Goal: Find specific page/section: Find specific page/section

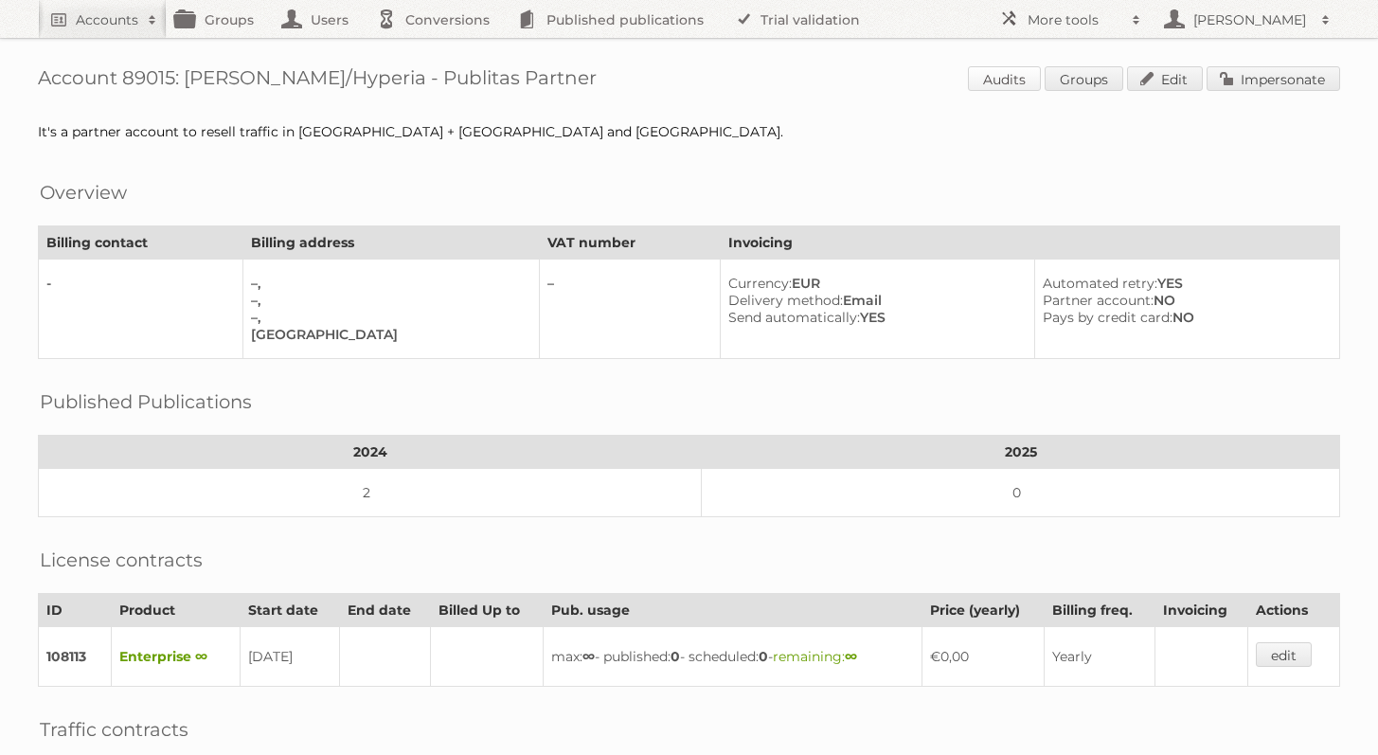
click at [999, 74] on link "Audits" at bounding box center [1004, 78] width 73 height 25
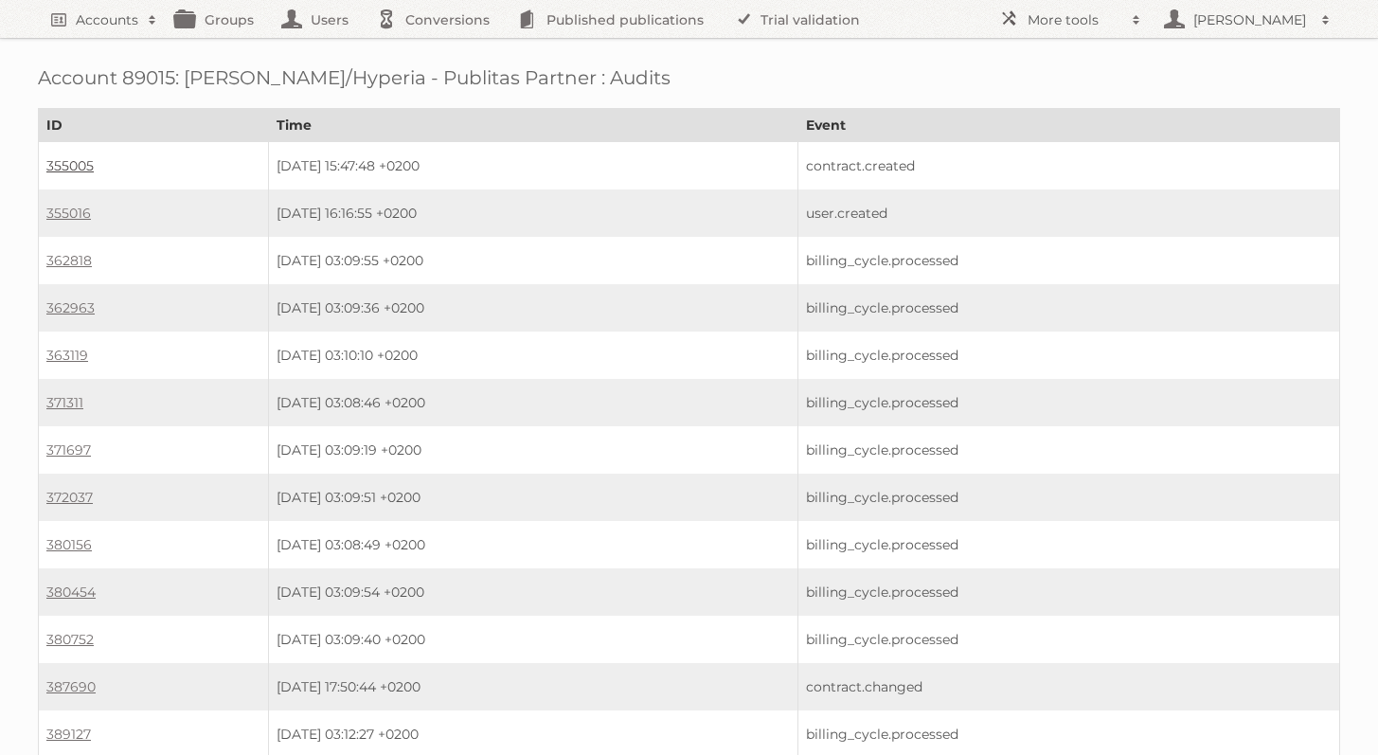
click at [63, 158] on link "355005" at bounding box center [69, 165] width 47 height 17
click at [57, 163] on link "355005" at bounding box center [69, 165] width 47 height 17
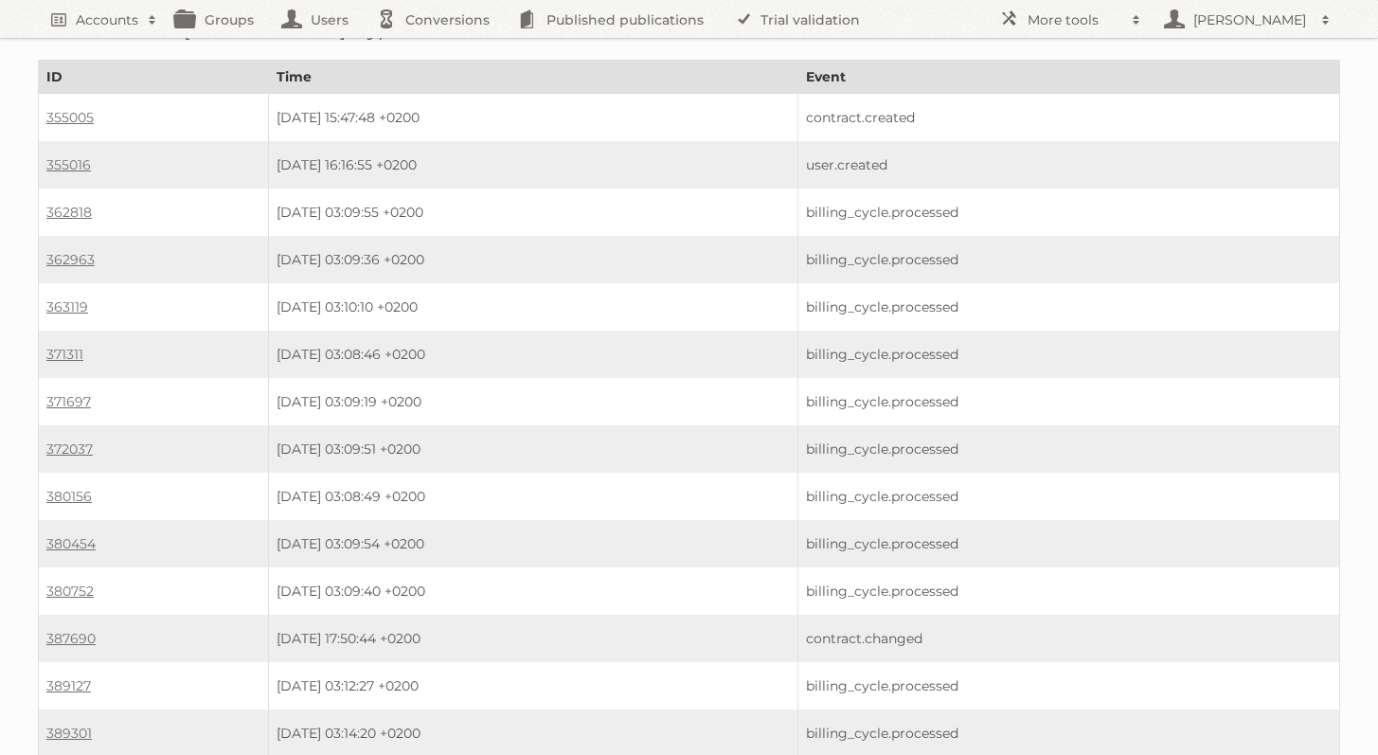
scroll to position [61, 0]
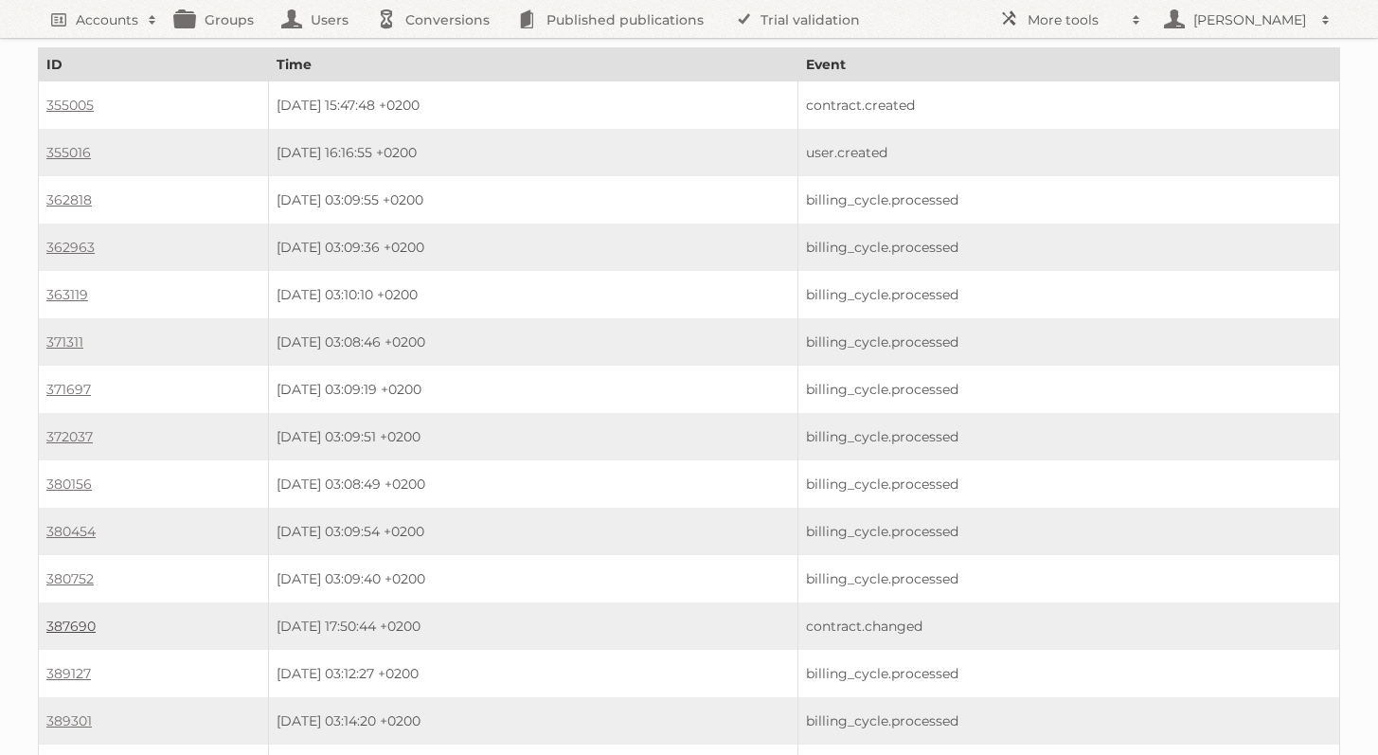
click at [67, 617] on link "387690" at bounding box center [70, 625] width 49 height 17
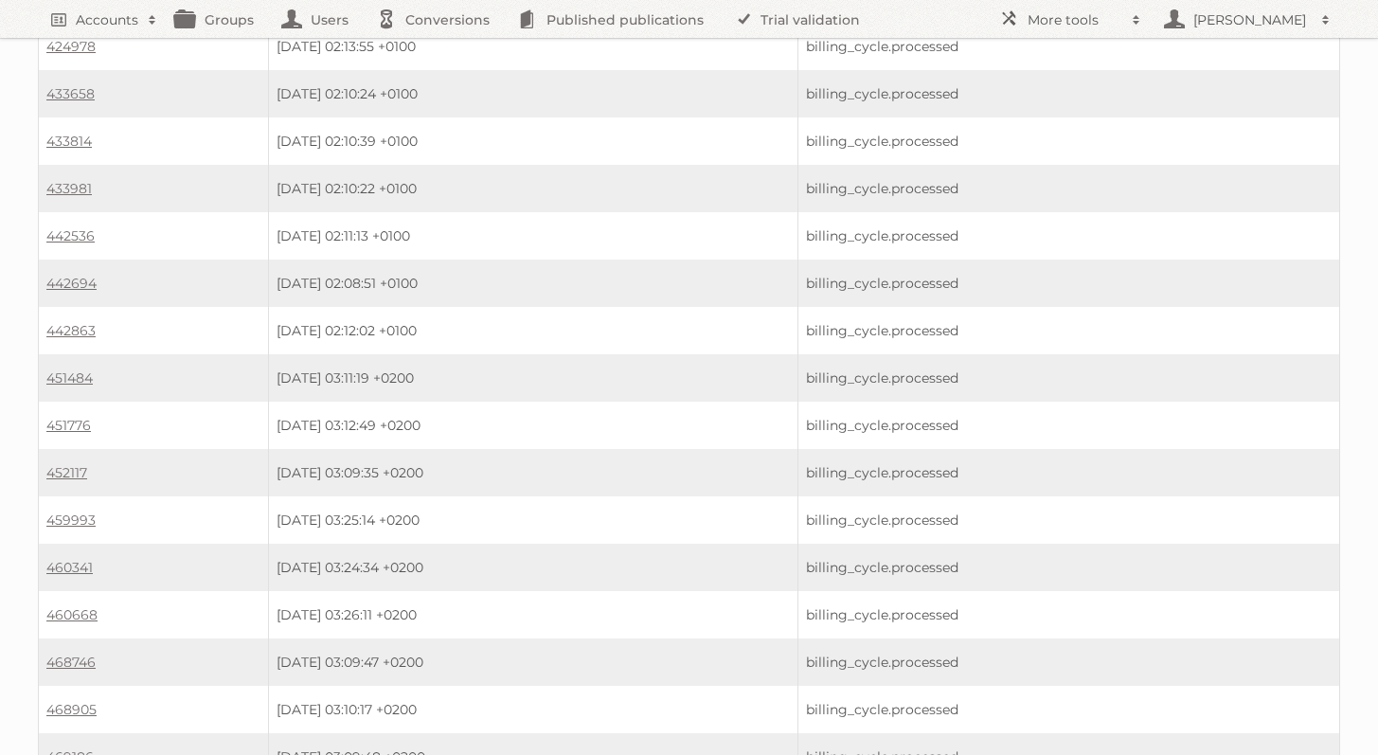
scroll to position [1690, 0]
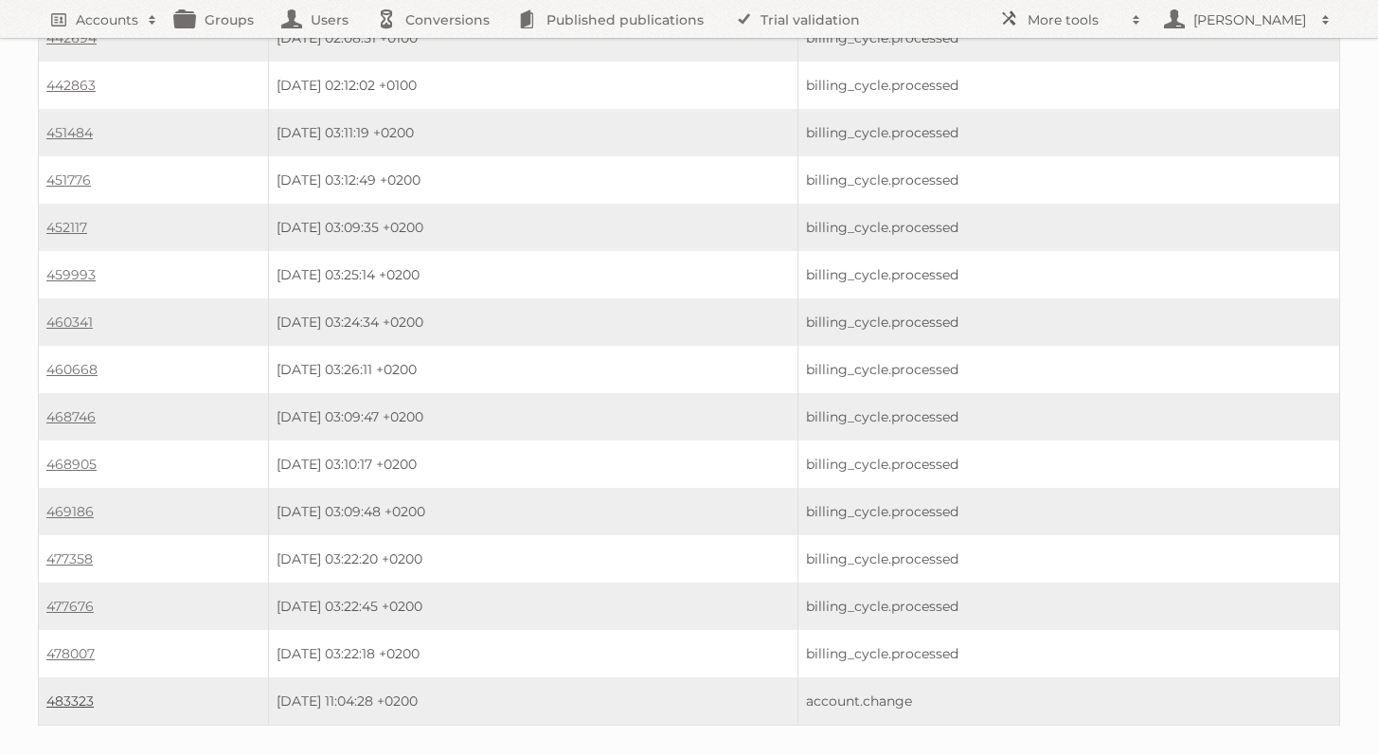
click at [75, 692] on link "483323" at bounding box center [69, 700] width 47 height 17
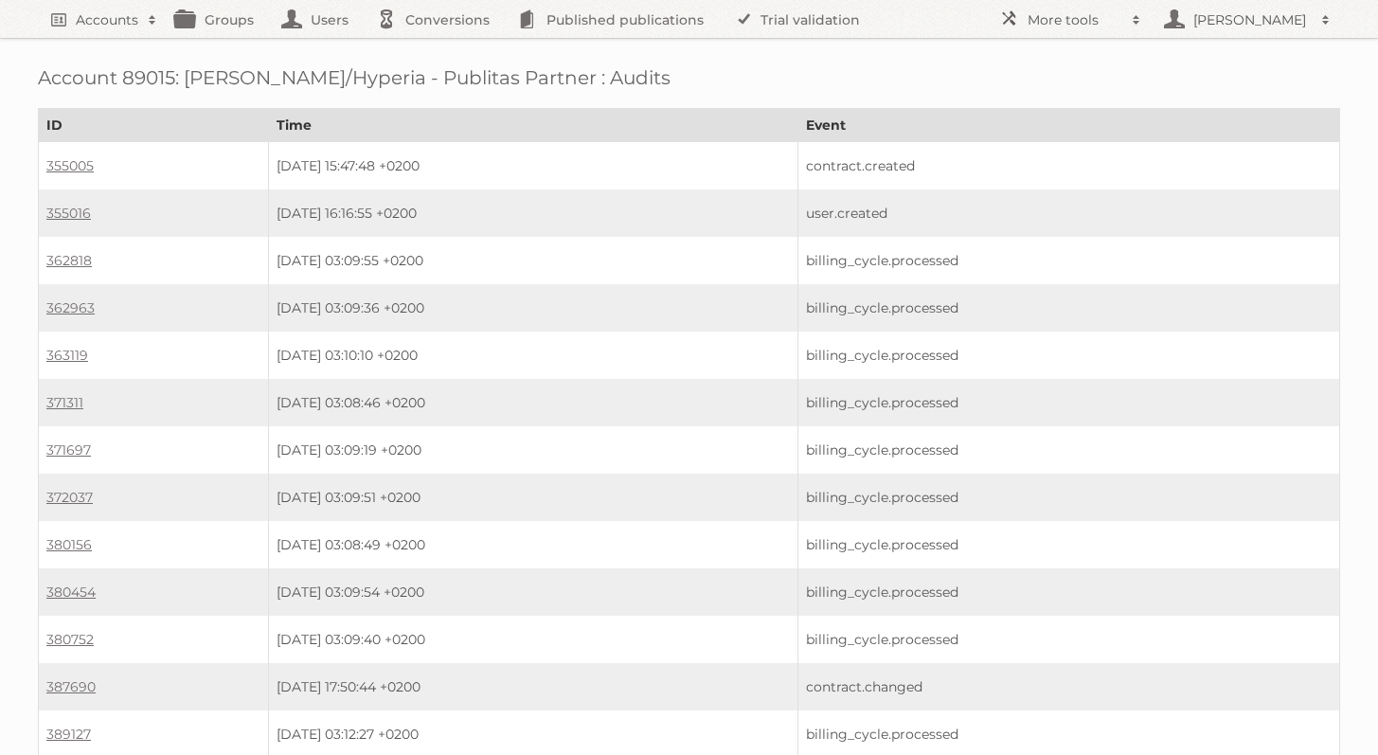
scroll to position [1690, 0]
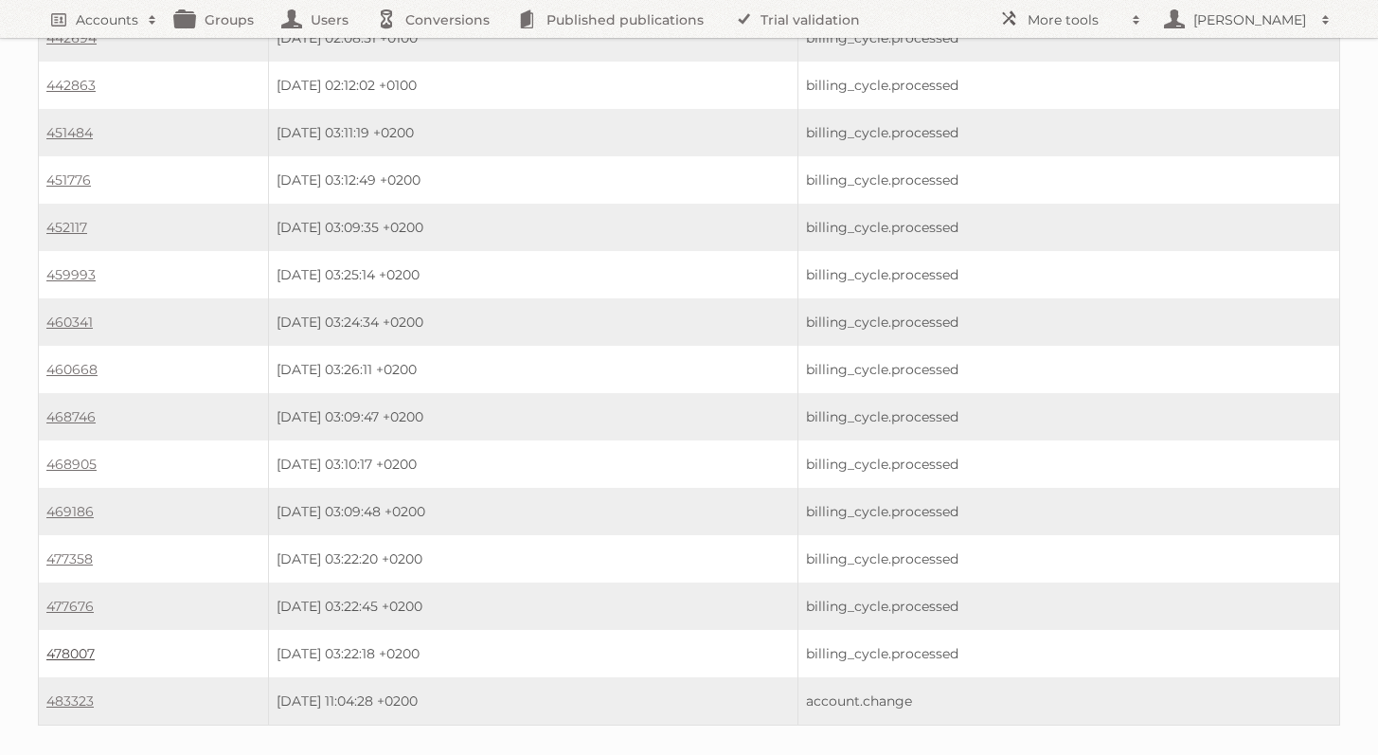
click at [89, 645] on link "478007" at bounding box center [70, 653] width 48 height 17
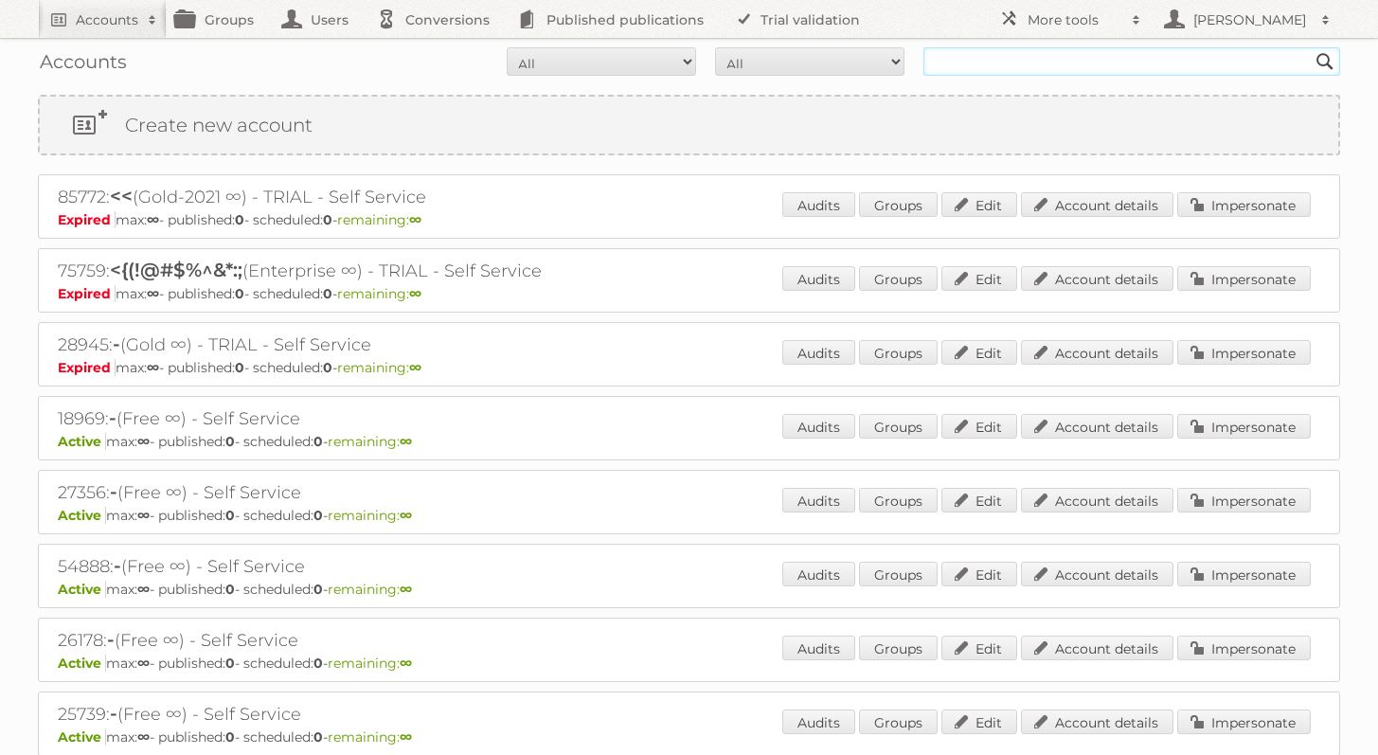
click at [1109, 47] on input "text" at bounding box center [1131, 61] width 417 height 28
type input "monsterplumb"
click at [1311, 47] on input "Search" at bounding box center [1325, 61] width 28 height 28
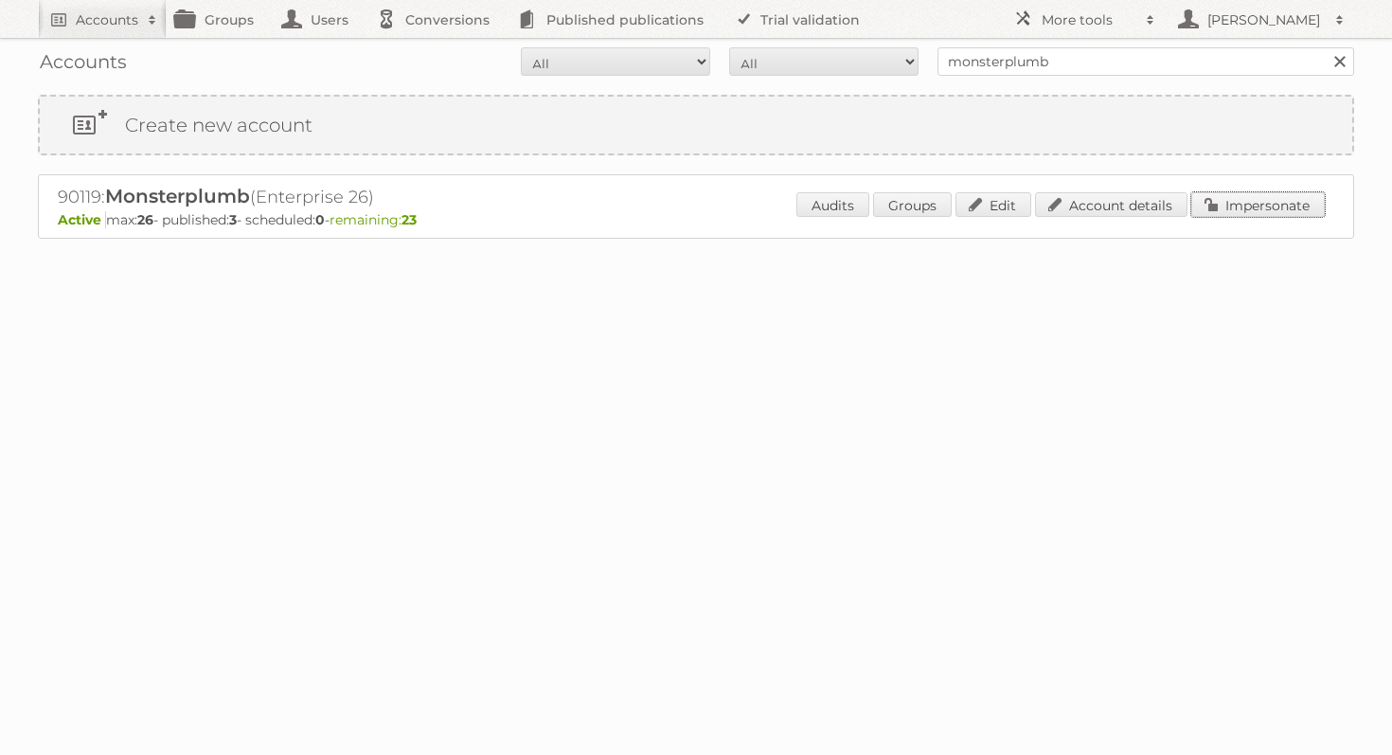
click at [1228, 196] on link "Impersonate" at bounding box center [1258, 204] width 134 height 25
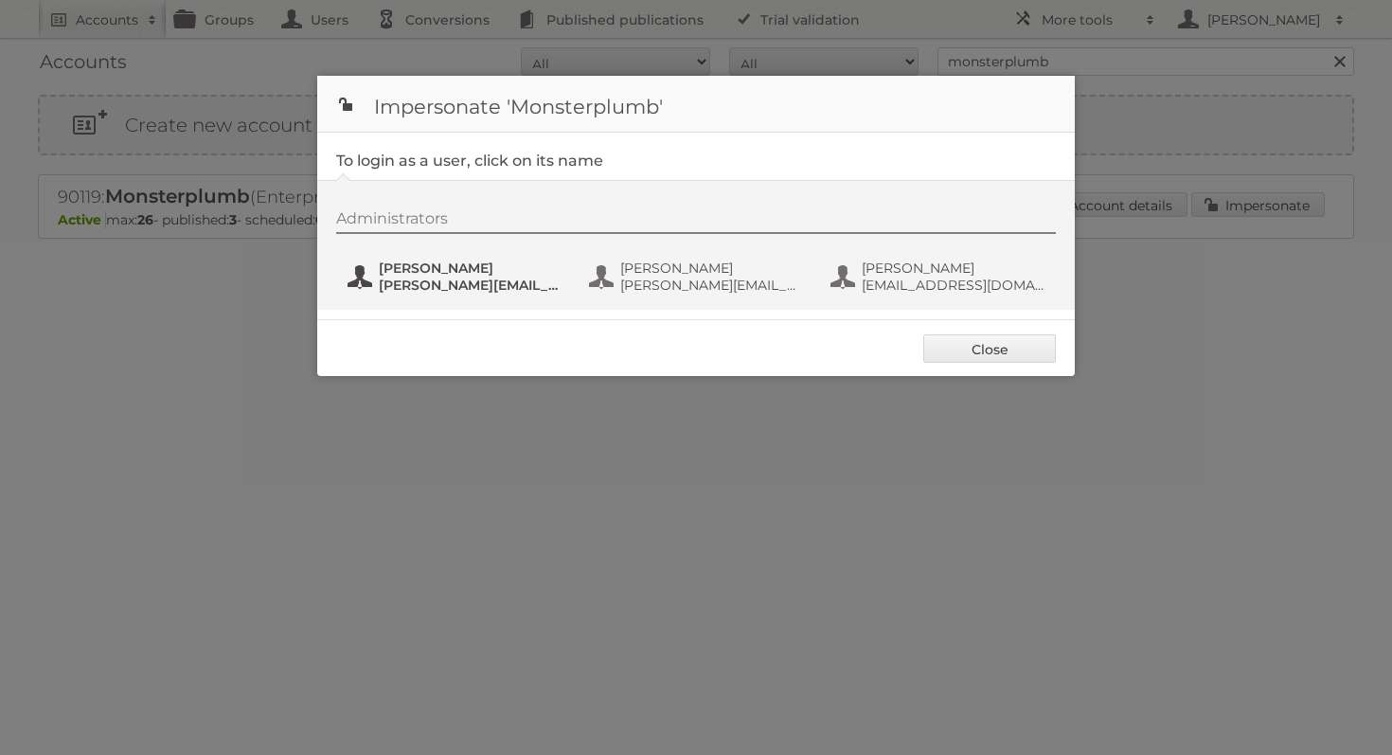
click at [505, 268] on span "[PERSON_NAME]" at bounding box center [471, 267] width 184 height 17
